Goal: Information Seeking & Learning: Learn about a topic

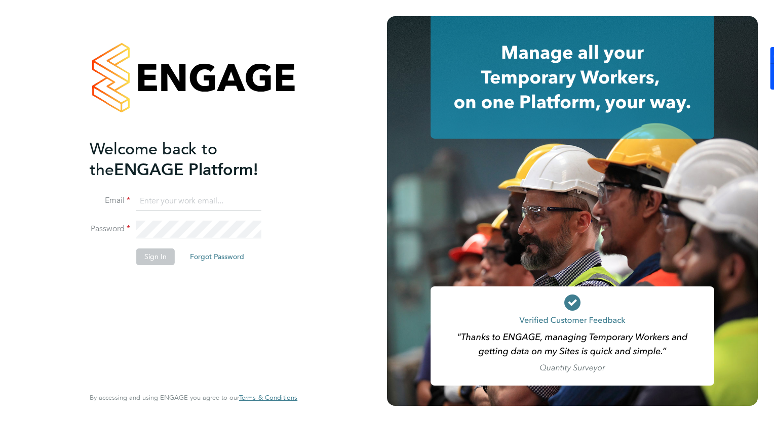
type input "Natalie.carr@buildrec.com"
click at [163, 257] on button "Sign In" at bounding box center [155, 257] width 38 height 16
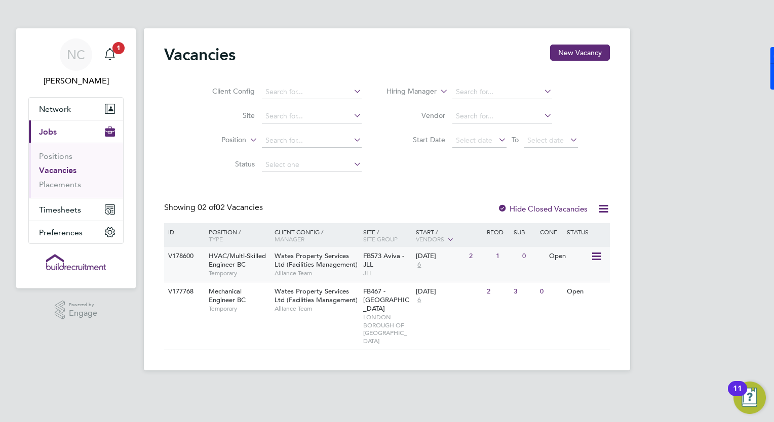
click at [239, 261] on span "HVAC/Multi-Skilled Engineer BC" at bounding box center [237, 260] width 57 height 17
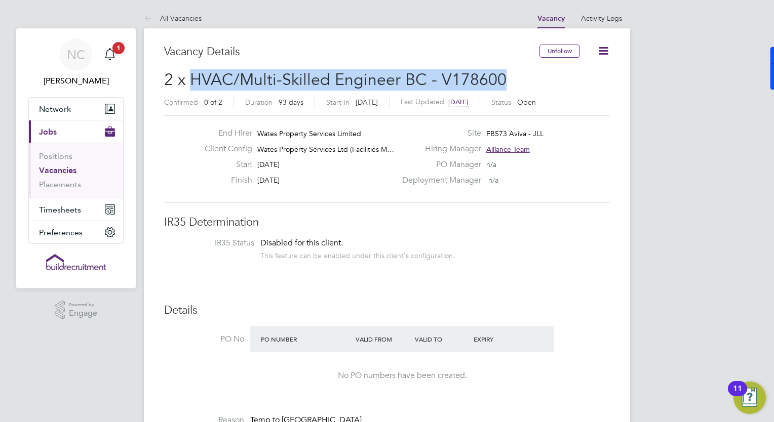
drag, startPoint x: 498, startPoint y: 79, endPoint x: 191, endPoint y: 78, distance: 306.9
click at [191, 78] on span "2 x HVAC/Multi-Skilled Engineer BC - V178600" at bounding box center [335, 80] width 342 height 20
copy span "HVAC/Multi-Skilled Engineer BC - V178600"
